Goal: Entertainment & Leisure: Consume media (video, audio)

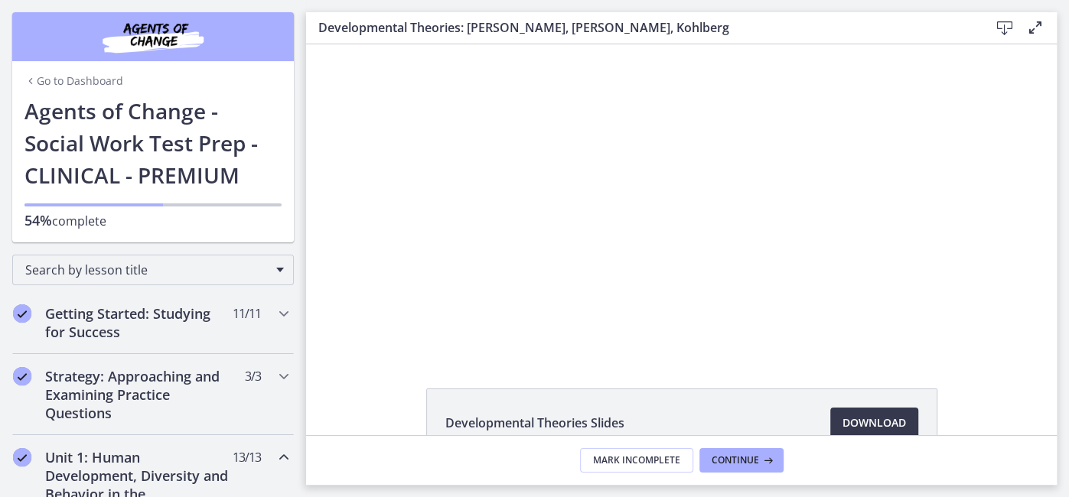
click at [361, 295] on div "Click for sound @keyframes VOLUME_SMALL_WAVE_FLASH { 0% { opacity: 0; } 33% { o…" at bounding box center [681, 198] width 751 height 309
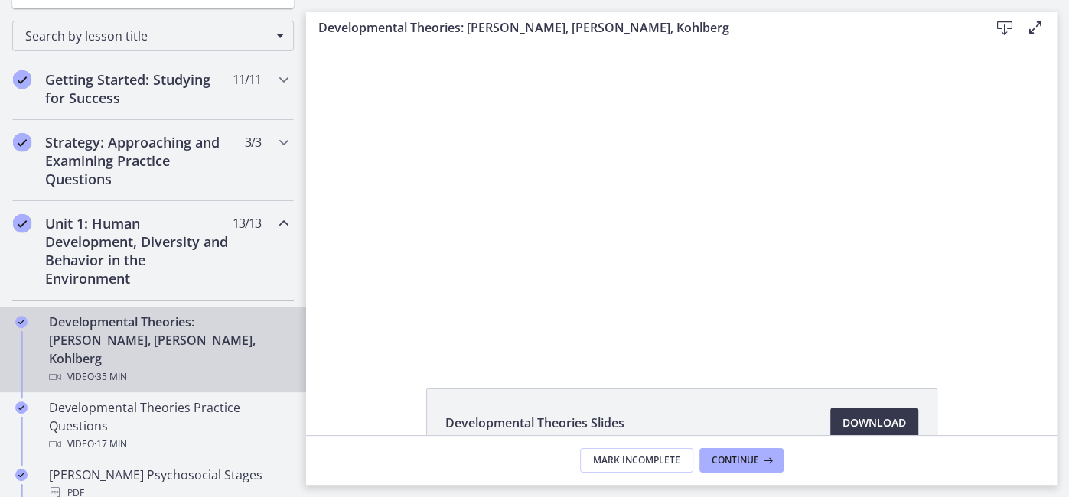
scroll to position [236, 0]
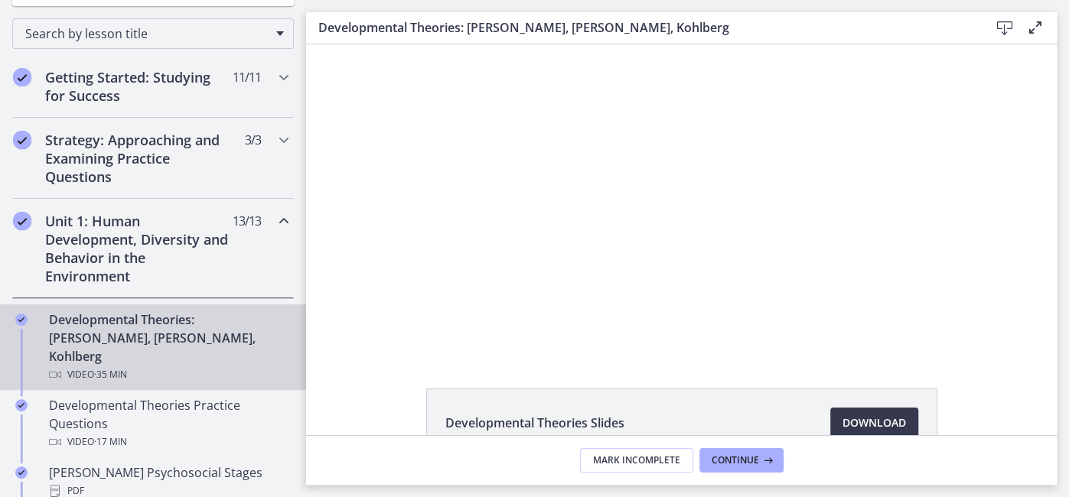
click at [446, 315] on div at bounding box center [680, 198] width 549 height 309
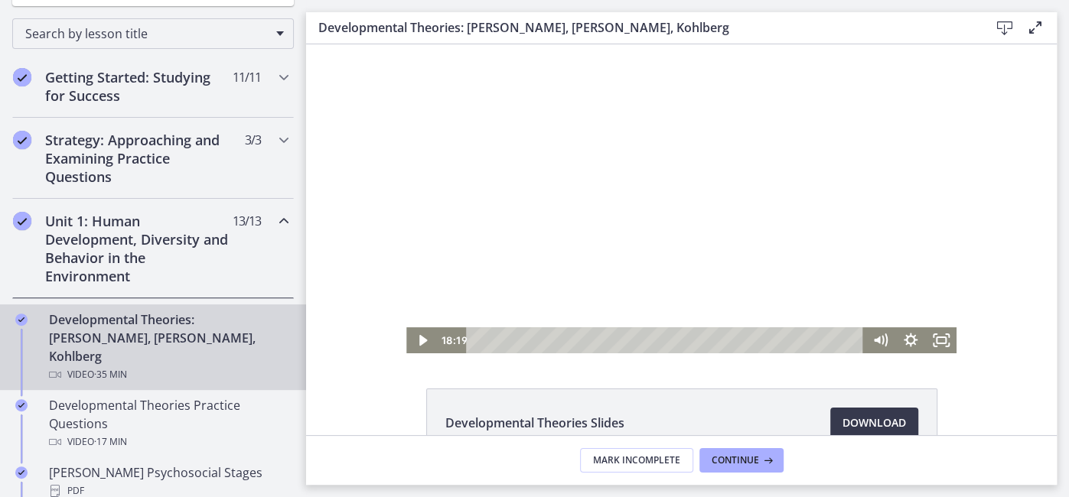
click at [689, 338] on div "Playbar" at bounding box center [668, 341] width 380 height 26
click at [412, 344] on icon "Play Video" at bounding box center [423, 341] width 31 height 26
click at [747, 340] on div "24:44" at bounding box center [668, 341] width 380 height 26
click at [759, 341] on div "25:51" at bounding box center [668, 341] width 380 height 26
click at [693, 176] on div at bounding box center [680, 198] width 549 height 309
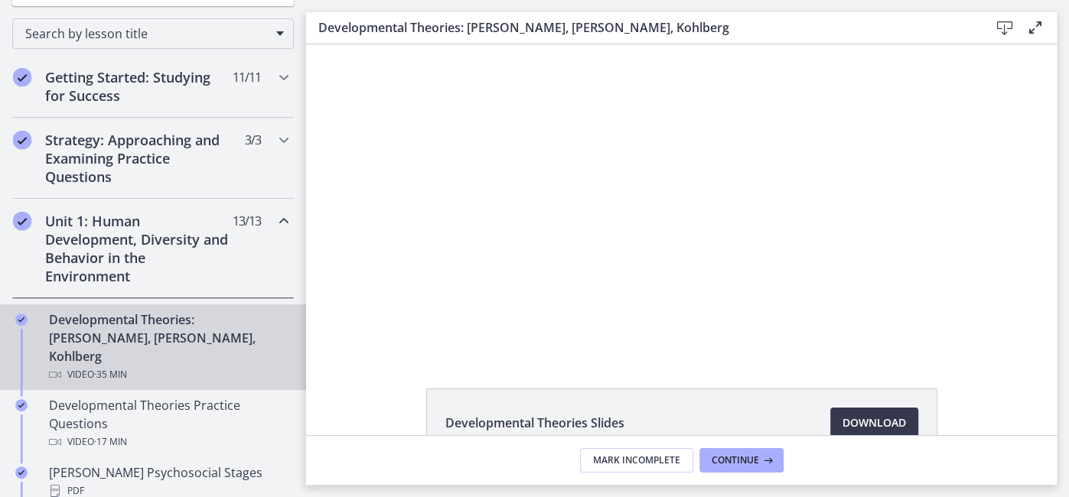
click at [680, 188] on div at bounding box center [680, 198] width 549 height 309
click at [616, 253] on div at bounding box center [680, 198] width 549 height 309
click at [527, 261] on div at bounding box center [680, 198] width 549 height 309
click at [708, 224] on div at bounding box center [680, 198] width 549 height 309
click at [689, 215] on div at bounding box center [680, 198] width 549 height 309
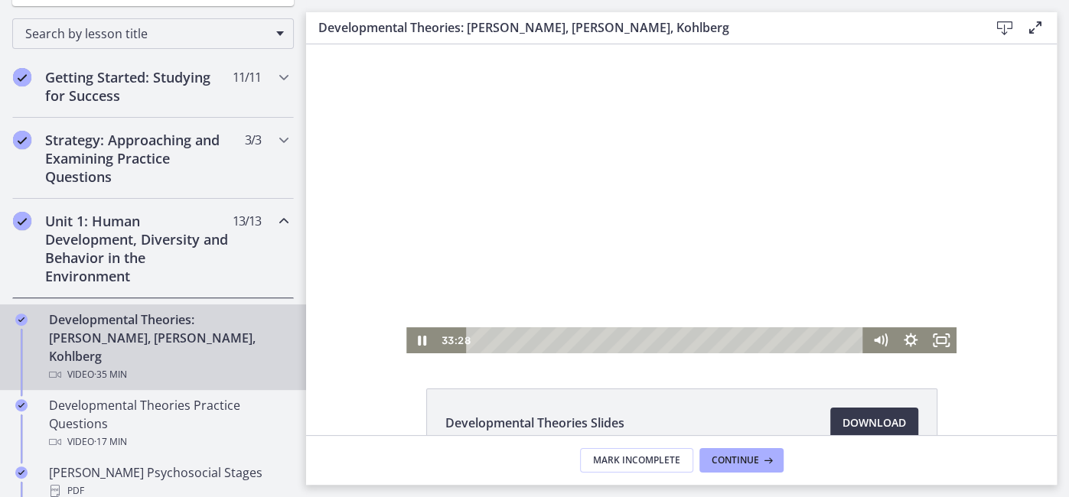
click at [425, 346] on icon "Pause" at bounding box center [421, 341] width 31 height 26
